Goal: Navigation & Orientation: Find specific page/section

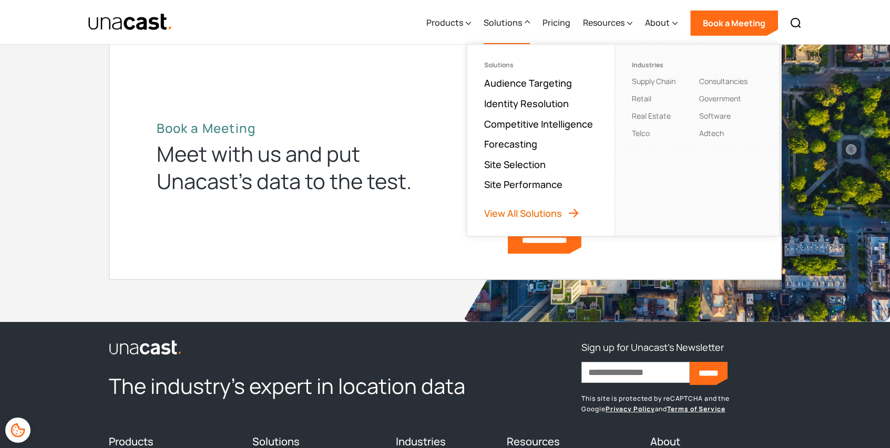
click at [545, 215] on link "View All Solutions" at bounding box center [532, 213] width 96 height 13
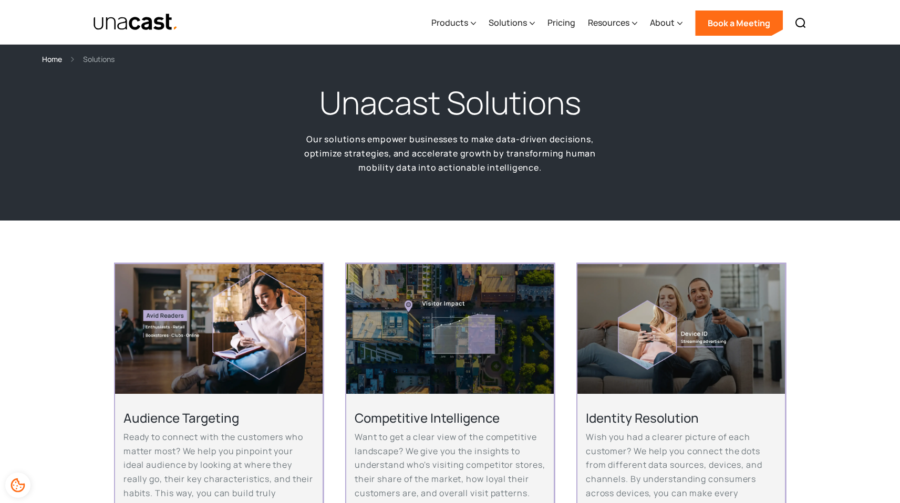
click at [139, 25] on img "home" at bounding box center [136, 22] width 86 height 18
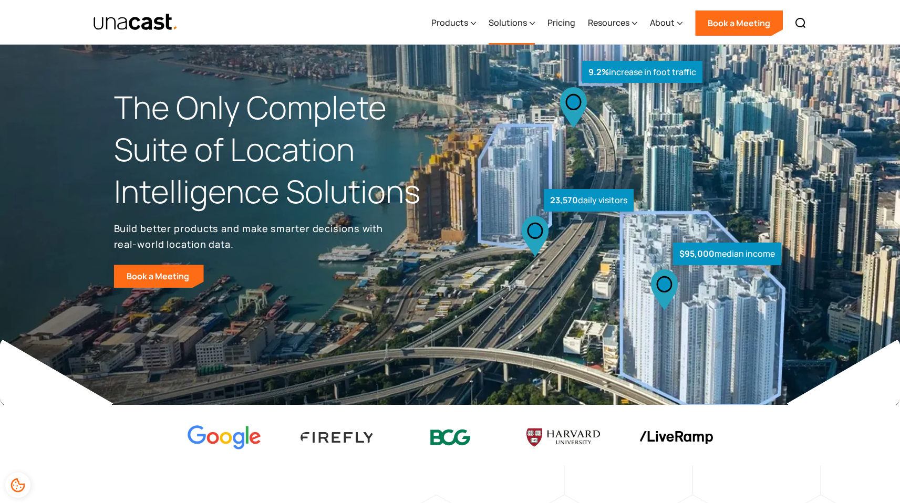
click at [512, 21] on div "Solutions" at bounding box center [508, 22] width 38 height 13
